Goal: Task Accomplishment & Management: Complete application form

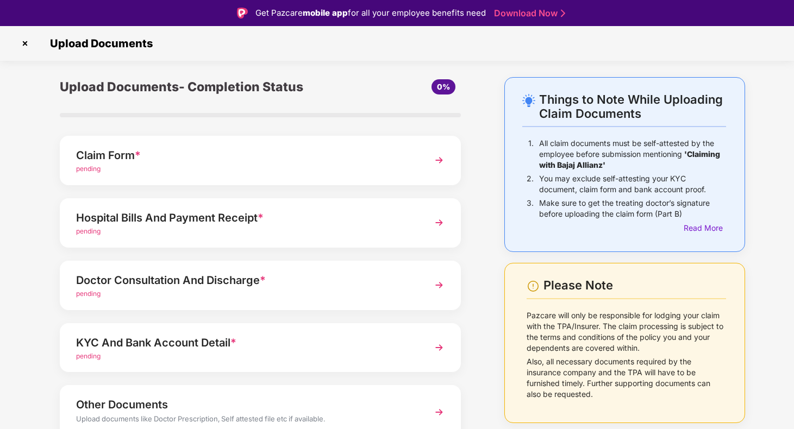
click at [420, 169] on div "Claim Form * pending" at bounding box center [260, 160] width 401 height 49
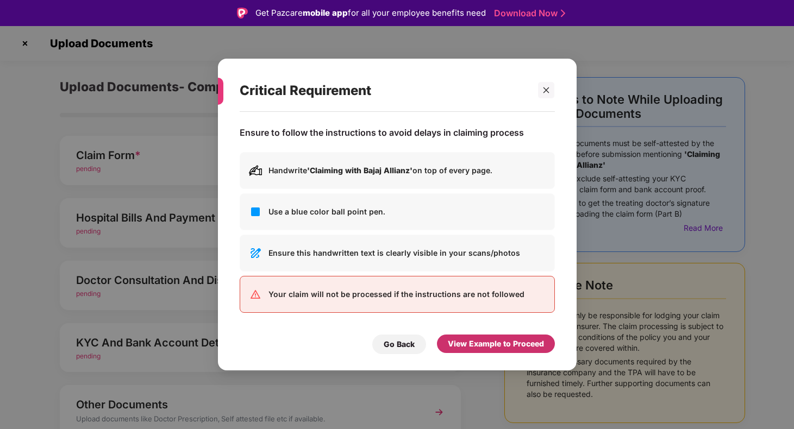
click at [477, 342] on div "View Example to Proceed" at bounding box center [496, 344] width 96 height 12
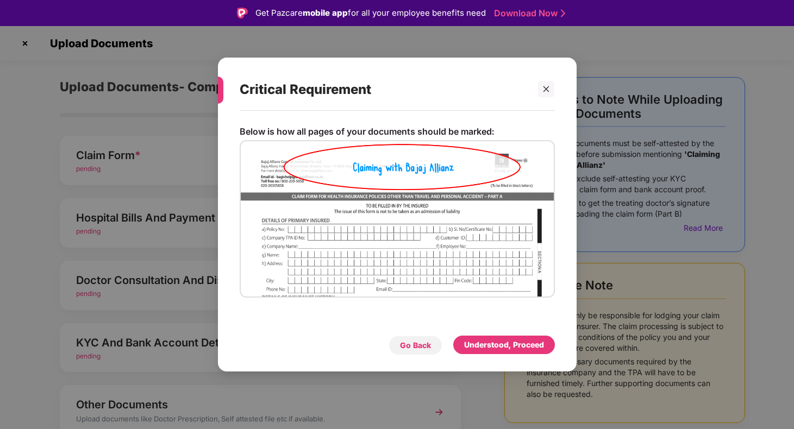
click at [433, 347] on div "Go Back" at bounding box center [415, 346] width 54 height 20
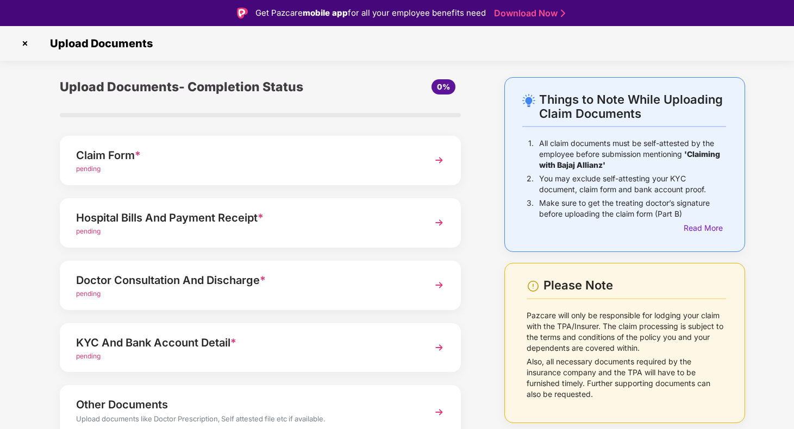
click at [436, 160] on img at bounding box center [439, 160] width 20 height 20
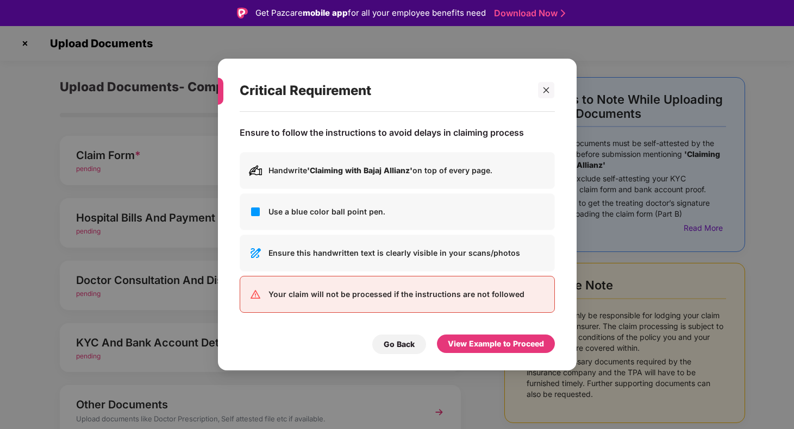
click at [253, 212] on img at bounding box center [255, 211] width 13 height 13
click at [278, 253] on p "Ensure this handwritten text is clearly visible in your scans/photos" at bounding box center [406, 253] width 277 height 12
click at [408, 251] on p "Ensure this handwritten text is clearly visible in your scans/photos" at bounding box center [406, 253] width 277 height 12
click at [468, 259] on p "Ensure this handwritten text is clearly visible in your scans/photos" at bounding box center [406, 253] width 277 height 12
click at [542, 92] on icon "close" at bounding box center [546, 90] width 8 height 8
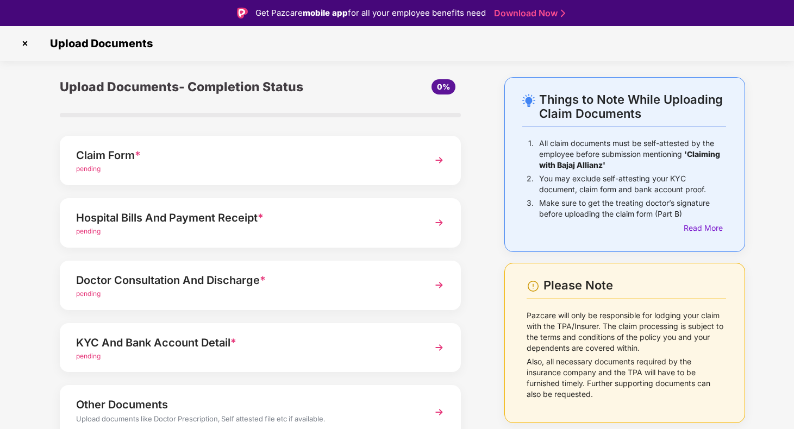
click at [365, 234] on div "pending" at bounding box center [245, 232] width 338 height 10
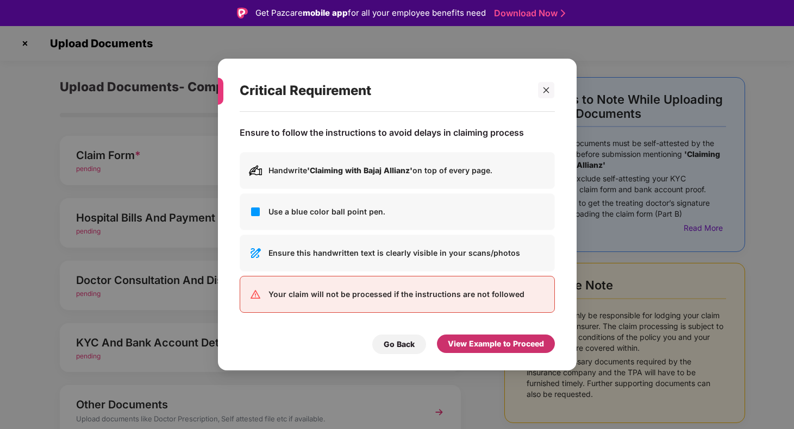
click at [468, 341] on div "View Example to Proceed" at bounding box center [496, 344] width 96 height 12
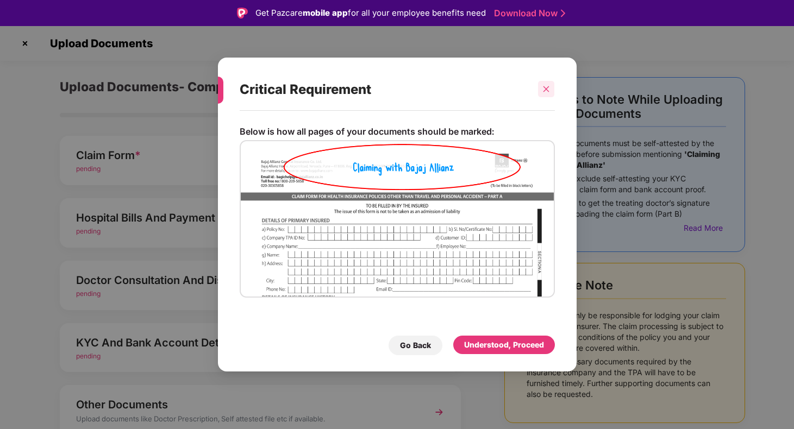
click at [546, 92] on icon "close" at bounding box center [546, 89] width 8 height 8
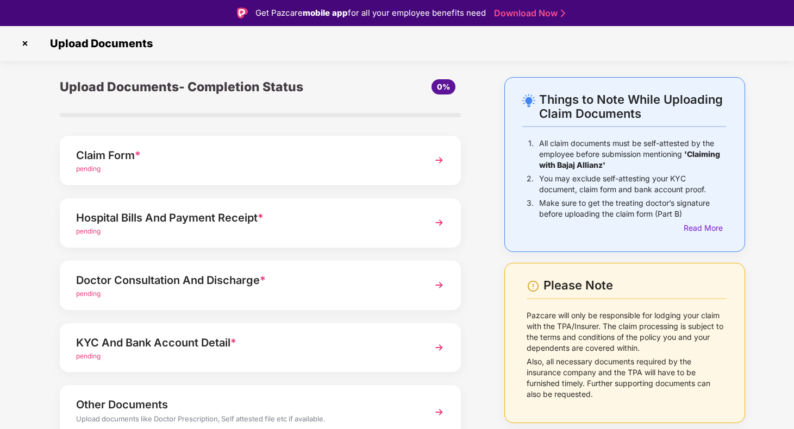
click at [437, 162] on img at bounding box center [439, 160] width 20 height 20
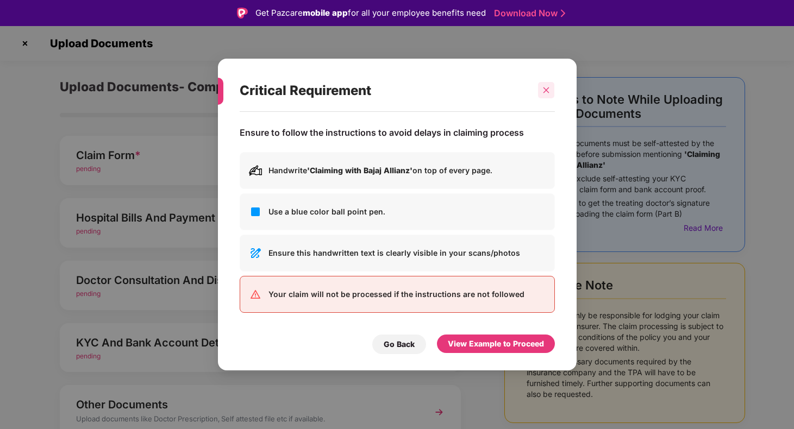
click at [550, 89] on icon "close" at bounding box center [546, 90] width 8 height 8
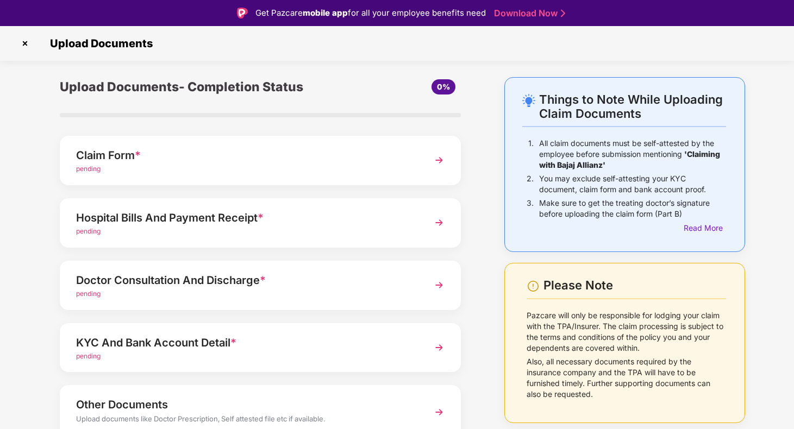
click at [28, 45] on img at bounding box center [24, 43] width 17 height 17
